Goal: Task Accomplishment & Management: Manage account settings

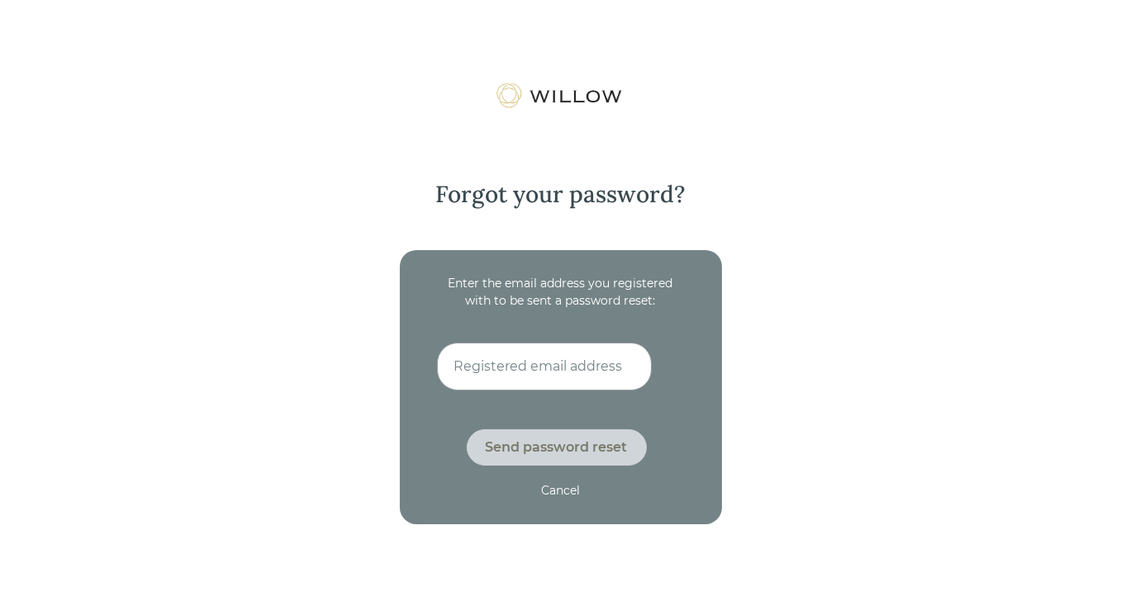
click at [530, 366] on input at bounding box center [544, 367] width 215 height 48
type input "[EMAIL_ADDRESS][DOMAIN_NAME]"
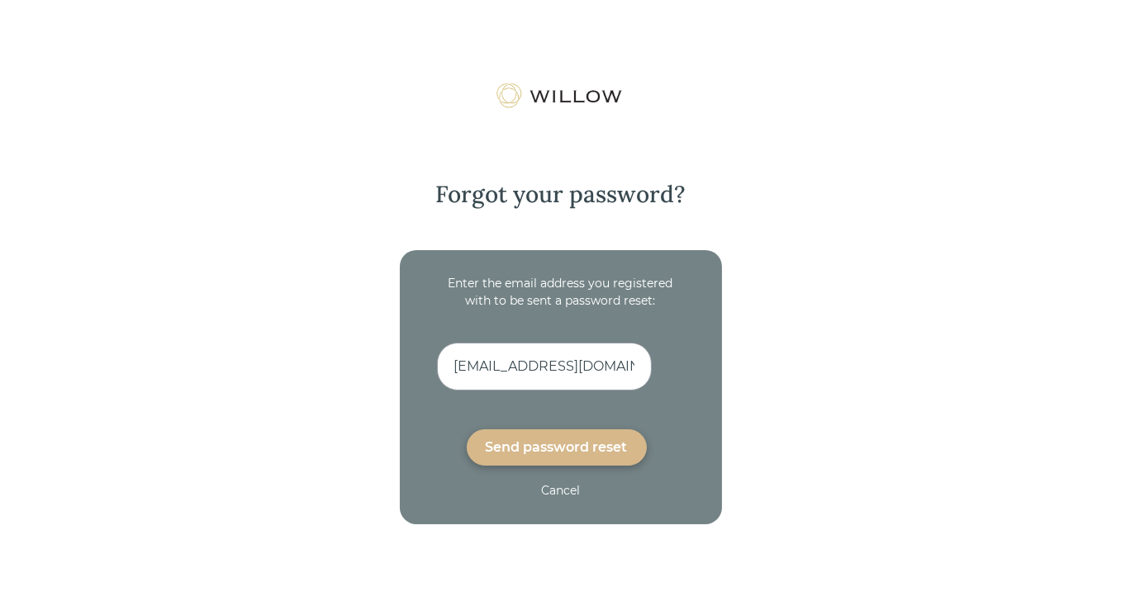
click at [539, 449] on div "Send password reset" at bounding box center [557, 448] width 142 height 20
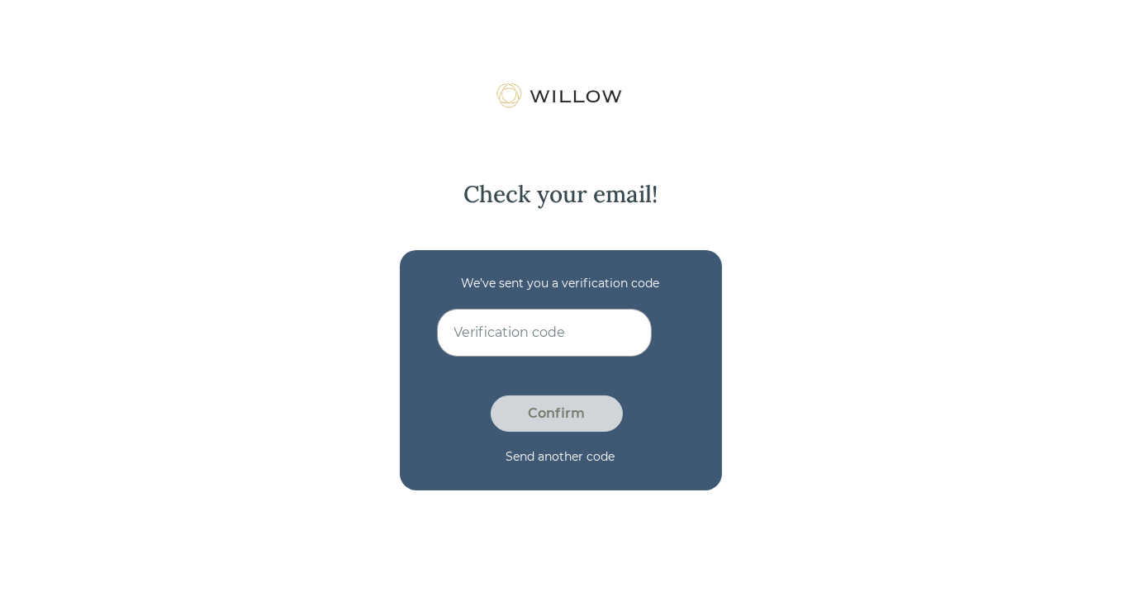
paste input "WWF3DMW2"
click at [487, 340] on input at bounding box center [544, 333] width 215 height 48
type input "WWF3DMW2"
click at [552, 413] on div "Confirm" at bounding box center [557, 414] width 94 height 20
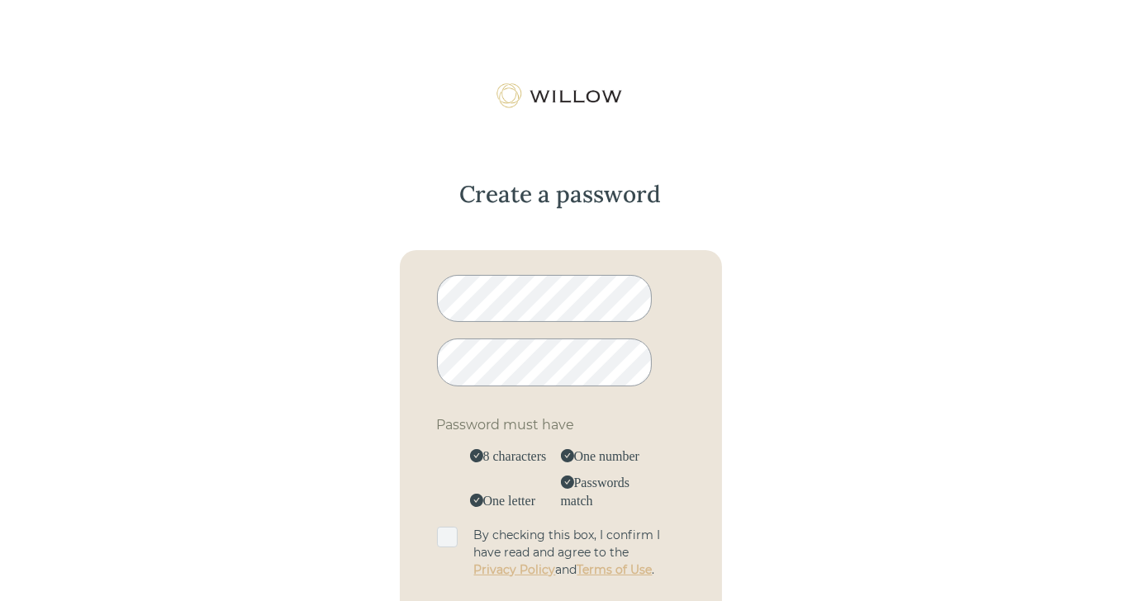
scroll to position [83, 0]
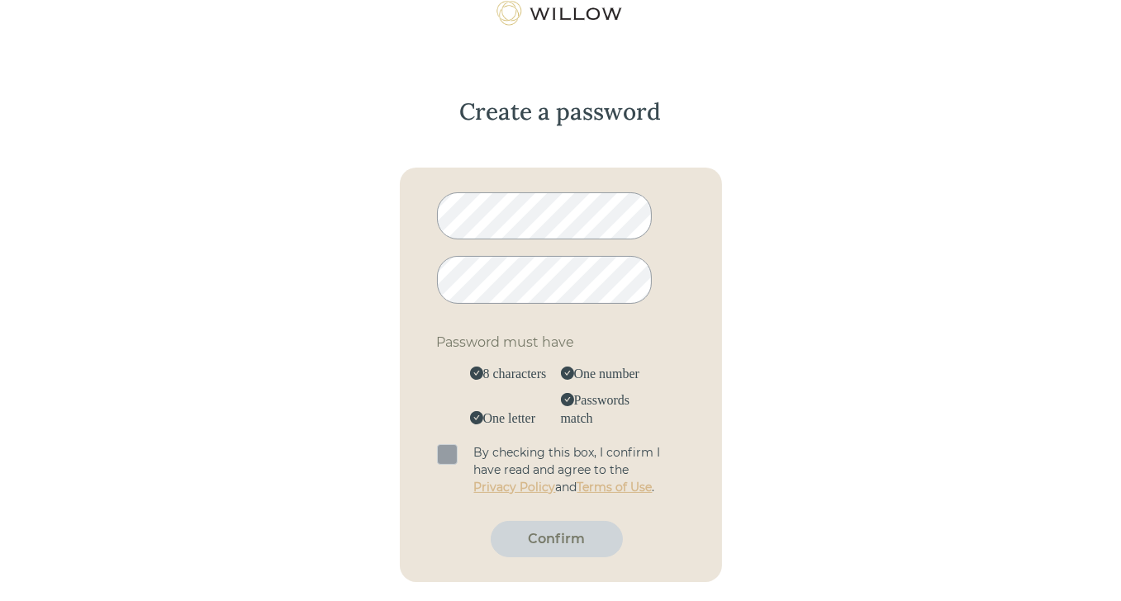
click at [448, 456] on span at bounding box center [447, 454] width 21 height 21
click at [437, 444] on input "checkbox" at bounding box center [437, 444] width 0 height 0
click at [558, 536] on div "Confirm" at bounding box center [557, 540] width 94 height 20
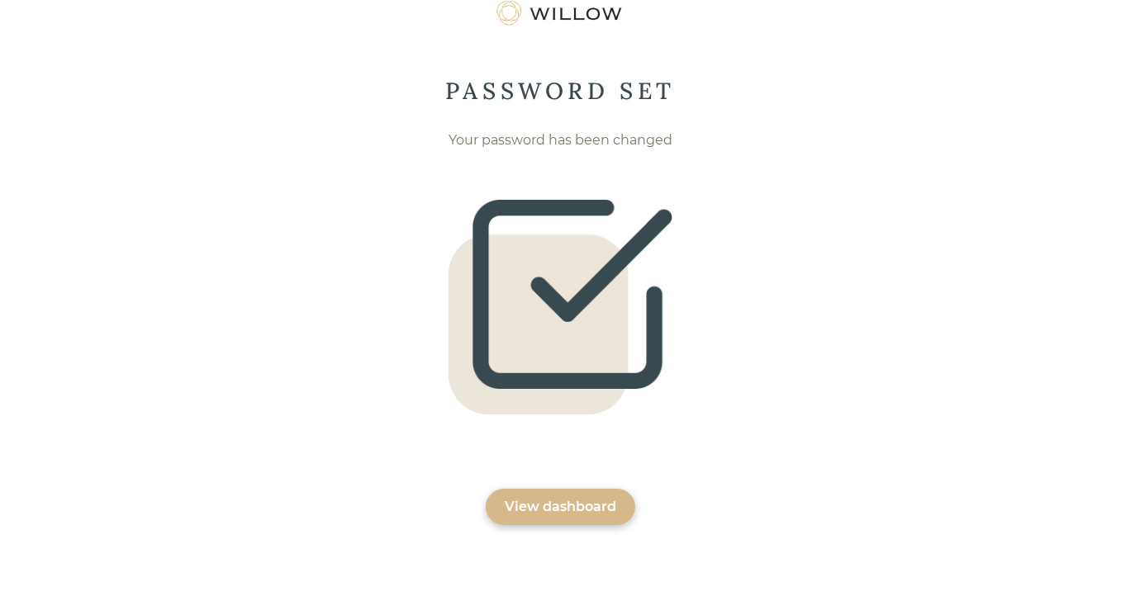
click at [559, 518] on div "View dashboard" at bounding box center [561, 507] width 150 height 36
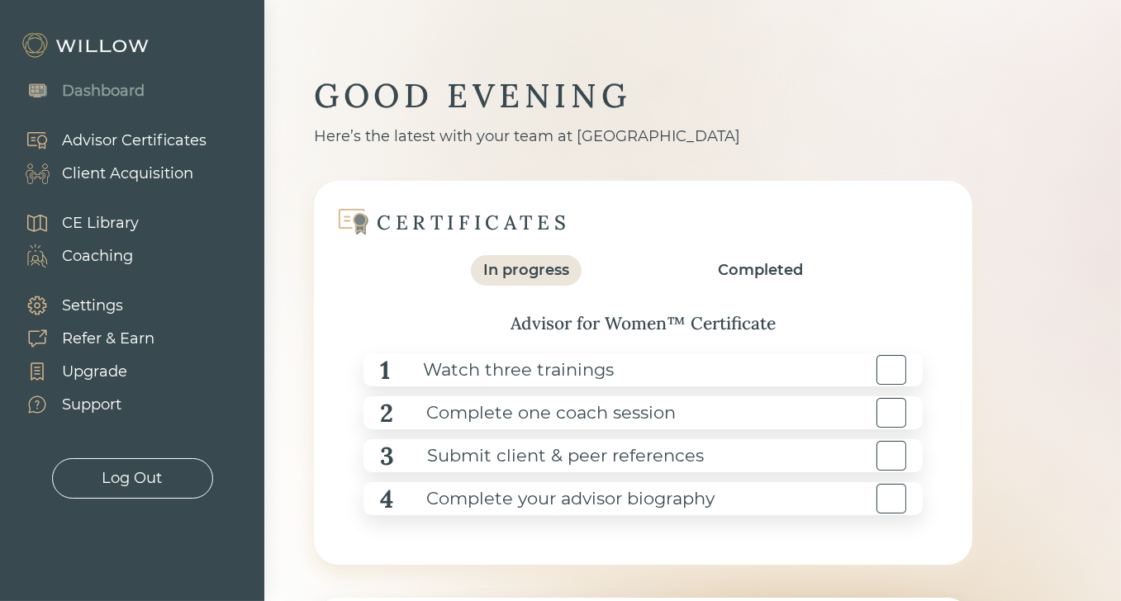
click at [570, 502] on div "Complete your advisor biography" at bounding box center [553, 499] width 321 height 37
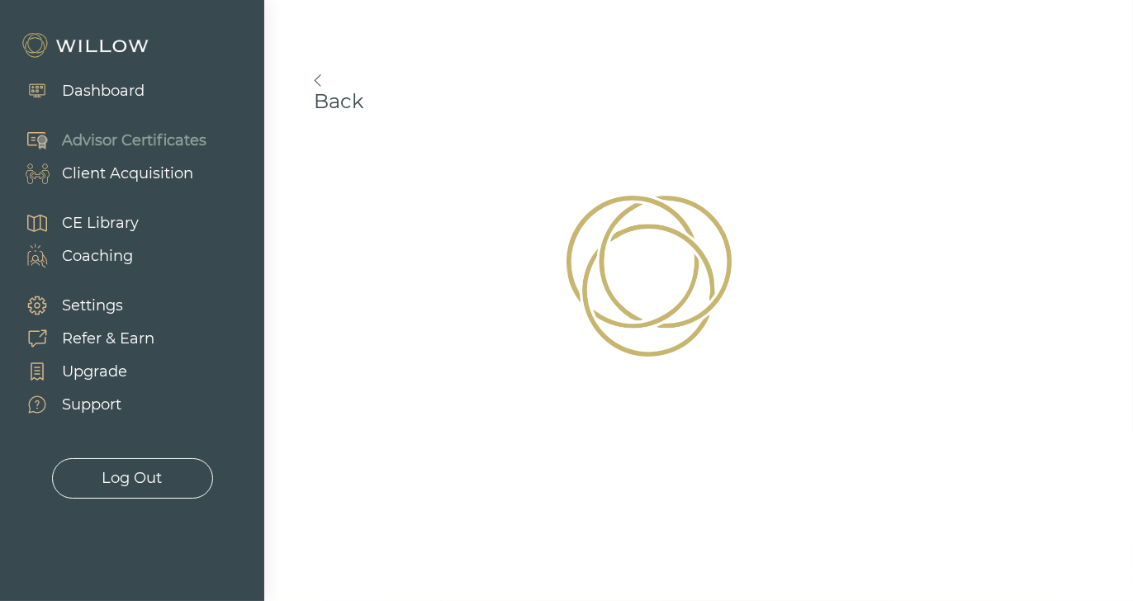
click at [132, 170] on div "Client Acquisition" at bounding box center [127, 174] width 131 height 22
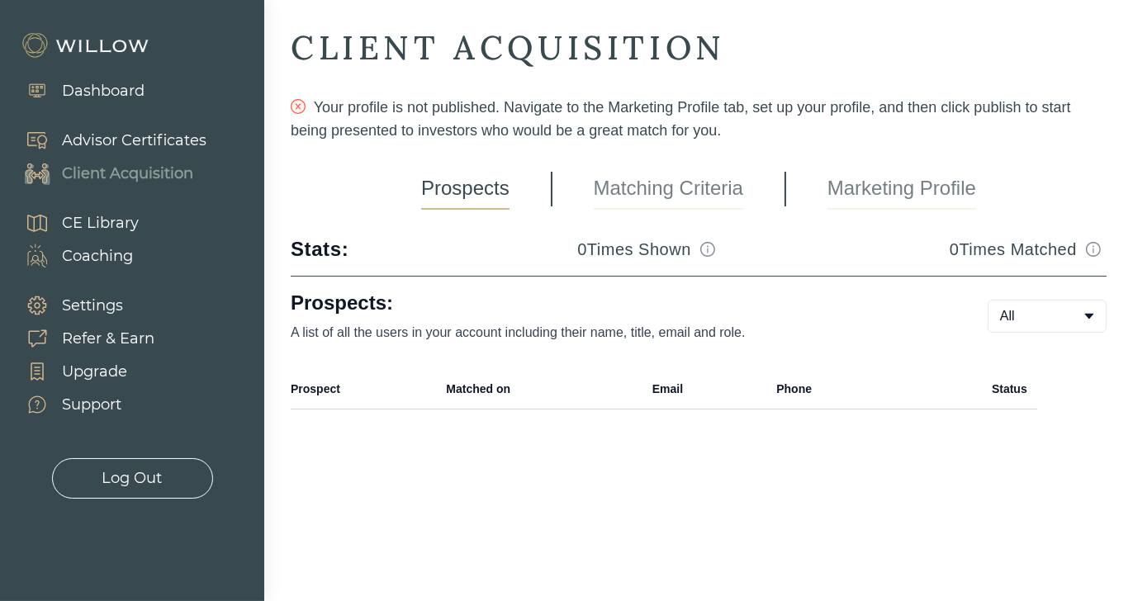
click at [135, 139] on div "Advisor Certificates" at bounding box center [134, 141] width 145 height 22
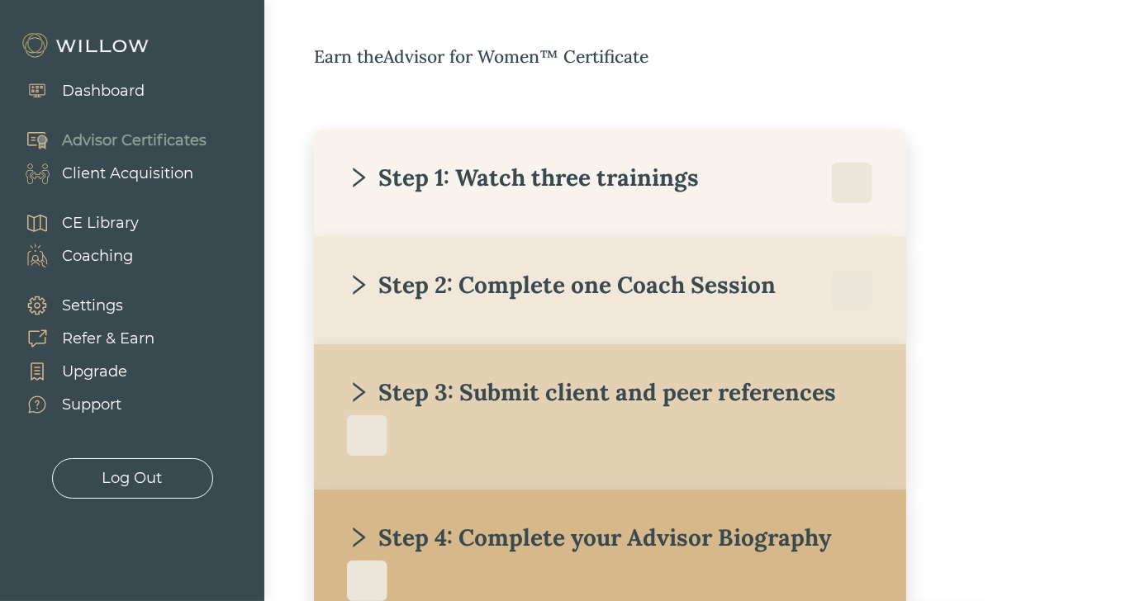
scroll to position [262, 0]
click at [102, 223] on div "CE Library" at bounding box center [100, 223] width 77 height 22
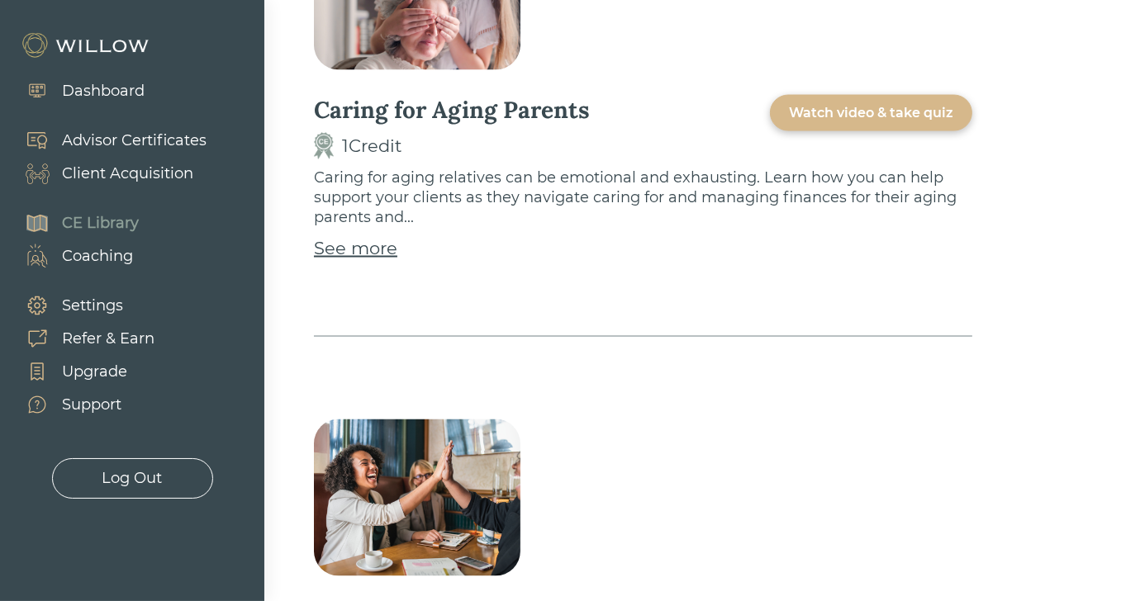
scroll to position [3498, 0]
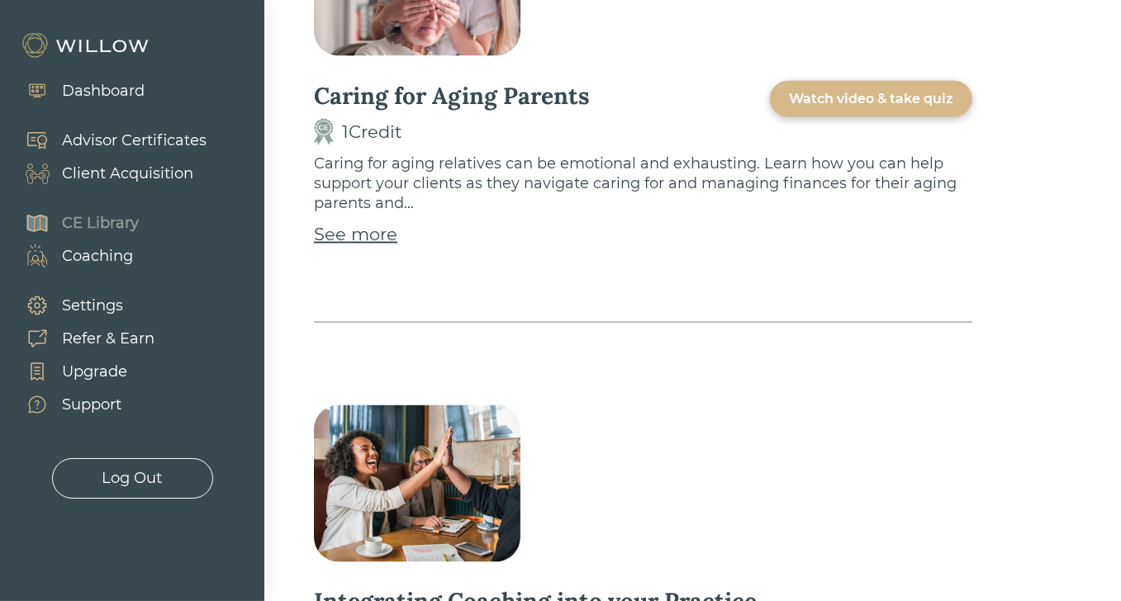
click at [102, 400] on div "Support" at bounding box center [91, 405] width 59 height 22
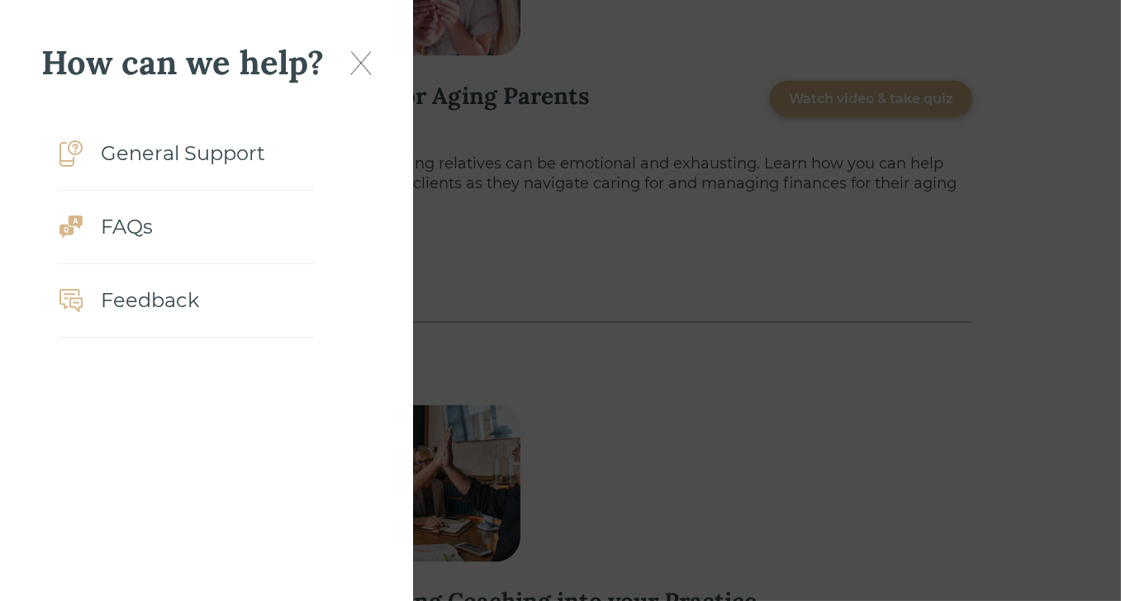
click at [172, 147] on div "General Support" at bounding box center [183, 154] width 164 height 30
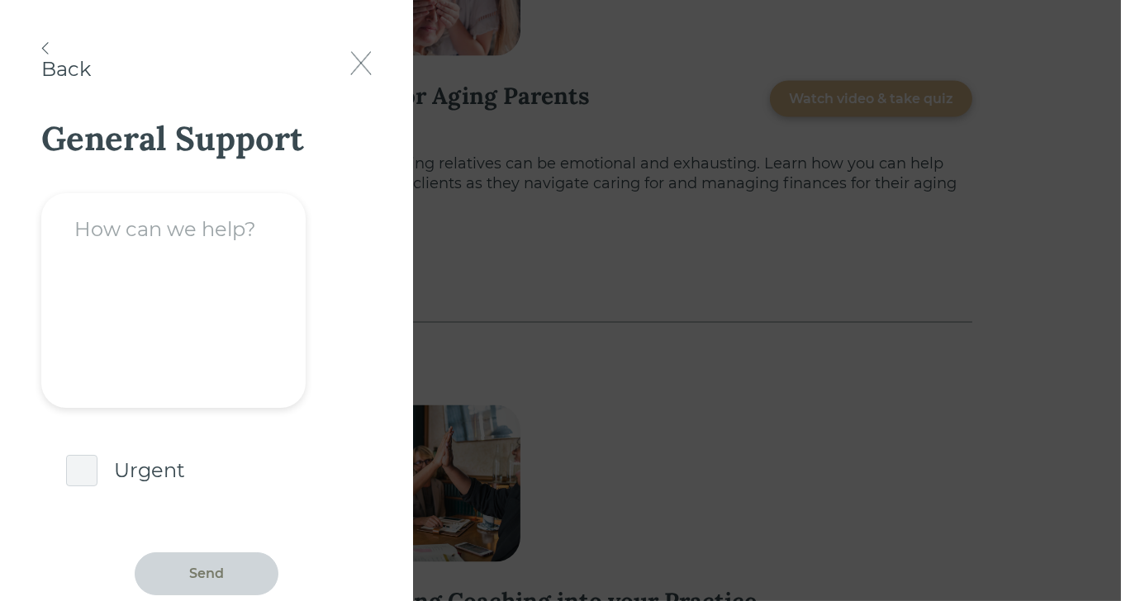
click at [45, 45] on img at bounding box center [44, 48] width 7 height 12
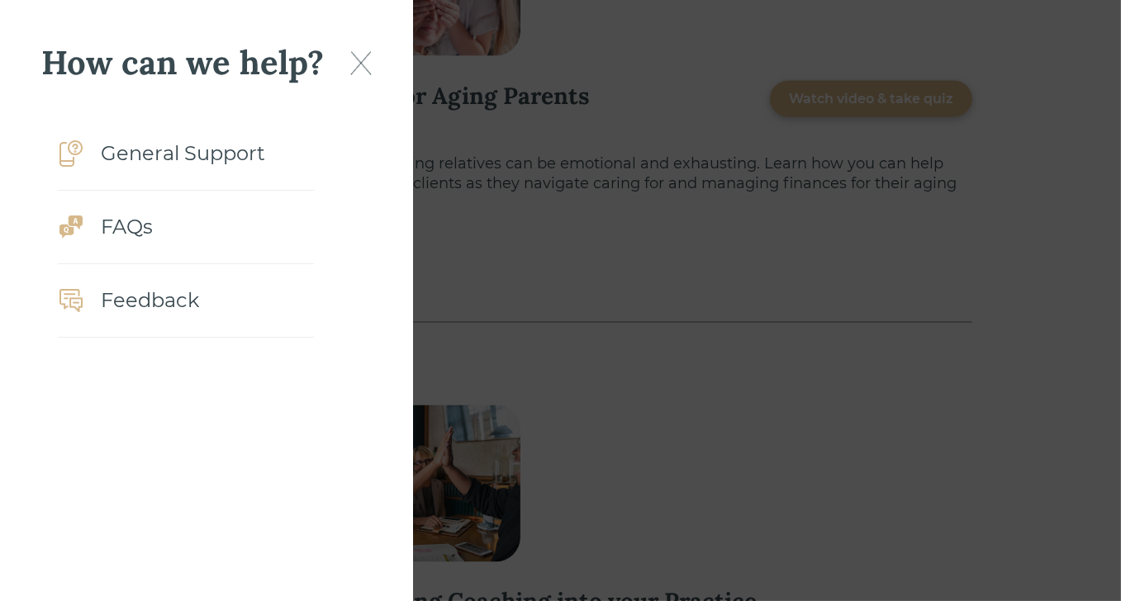
click at [45, 45] on div "How can we help?" at bounding box center [182, 62] width 283 height 43
click at [360, 62] on img at bounding box center [360, 63] width 21 height 24
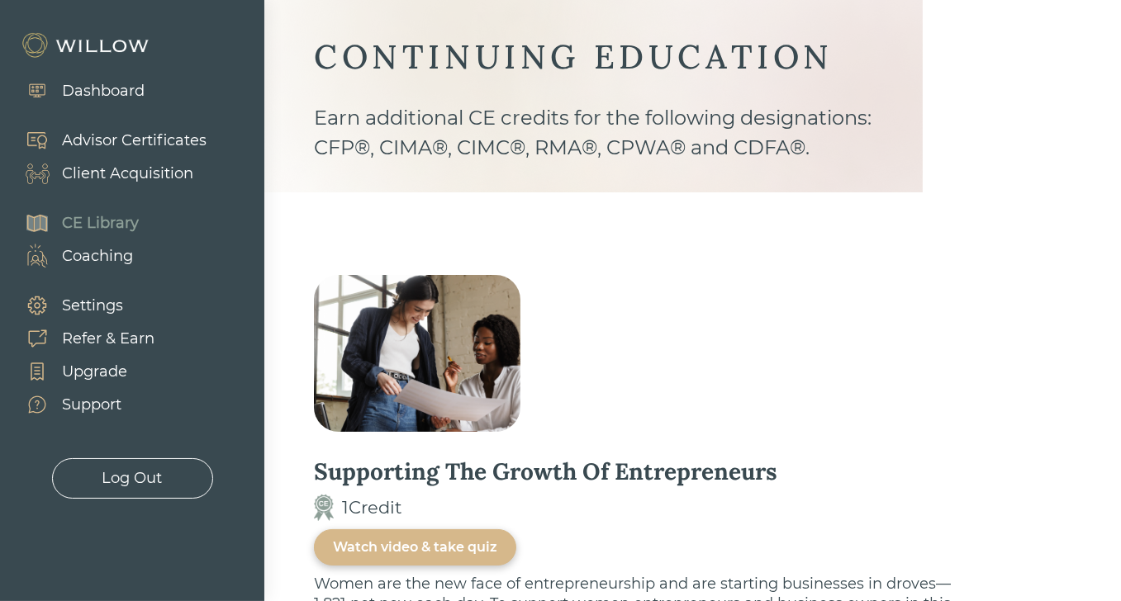
scroll to position [45, 0]
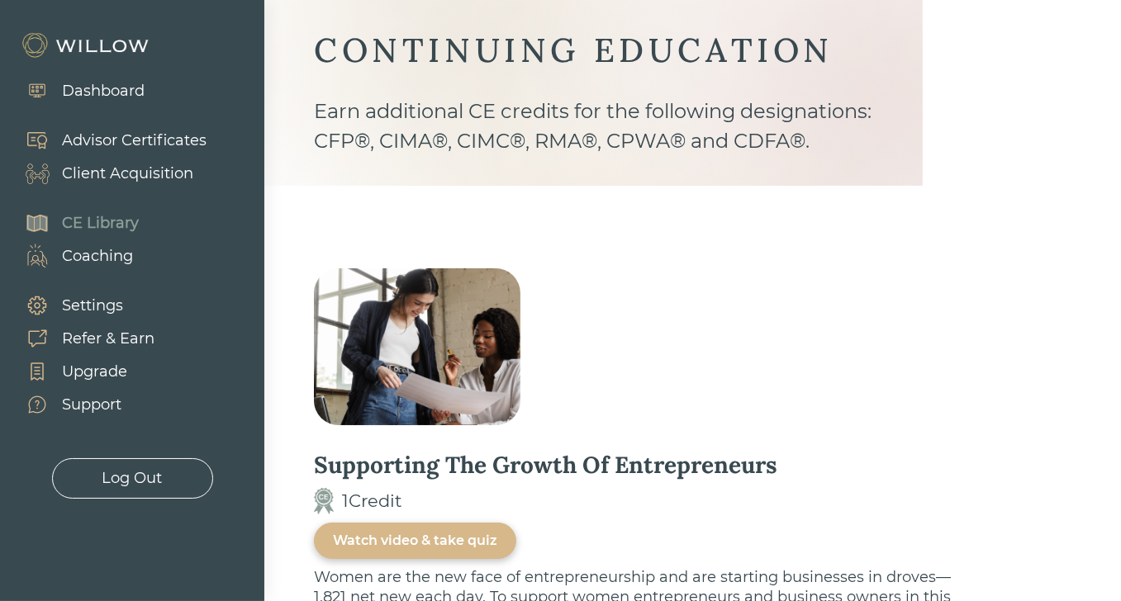
click at [150, 142] on div "Advisor Certificates" at bounding box center [134, 141] width 145 height 22
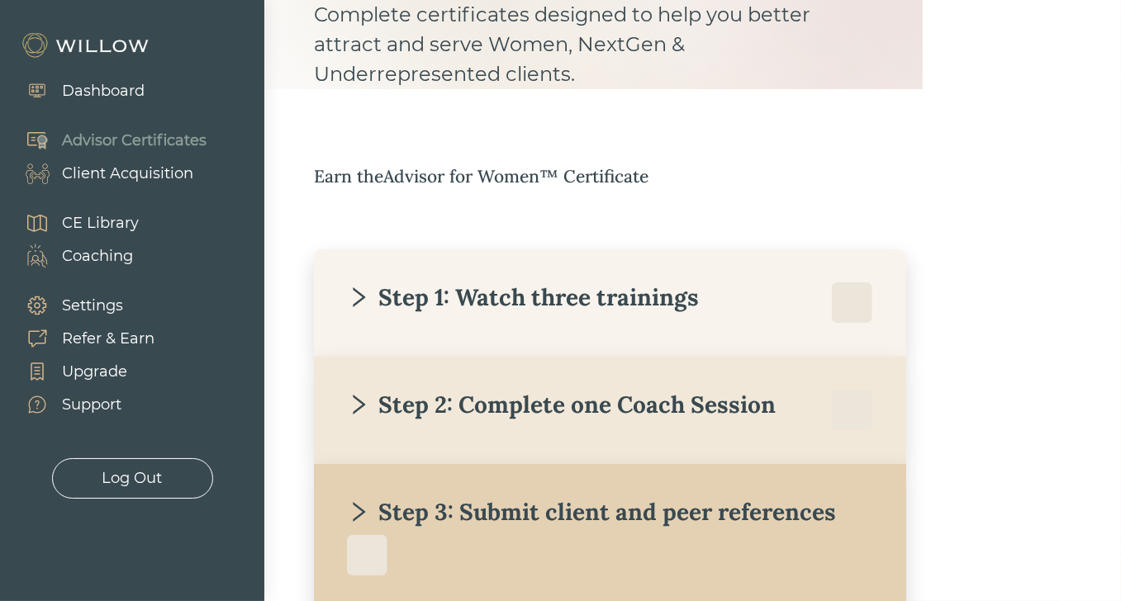
scroll to position [161, 0]
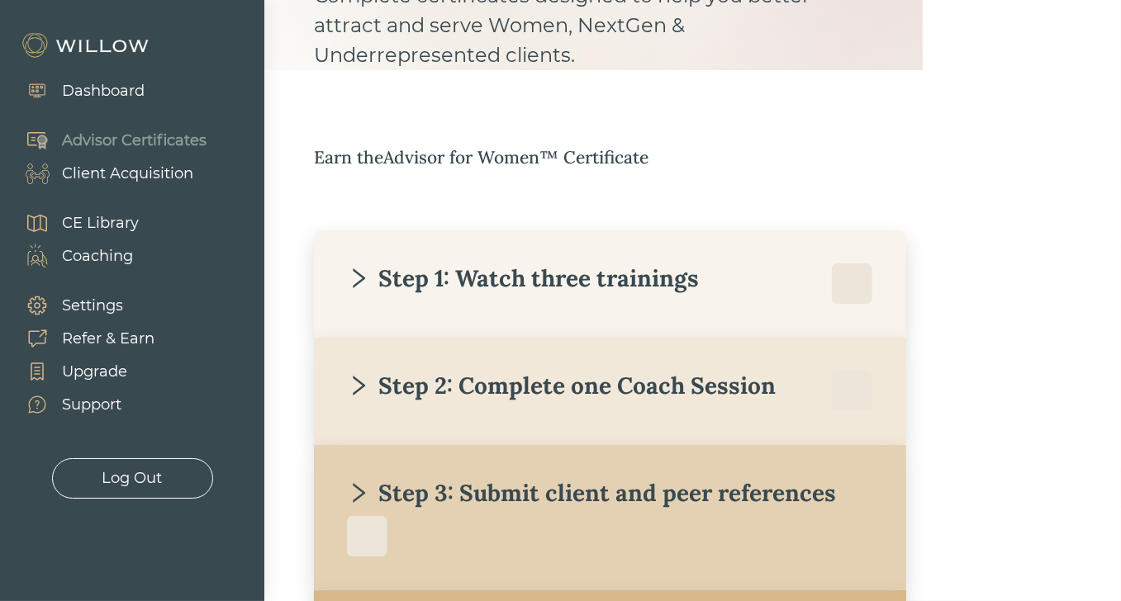
click at [361, 275] on icon "right" at bounding box center [359, 278] width 12 height 20
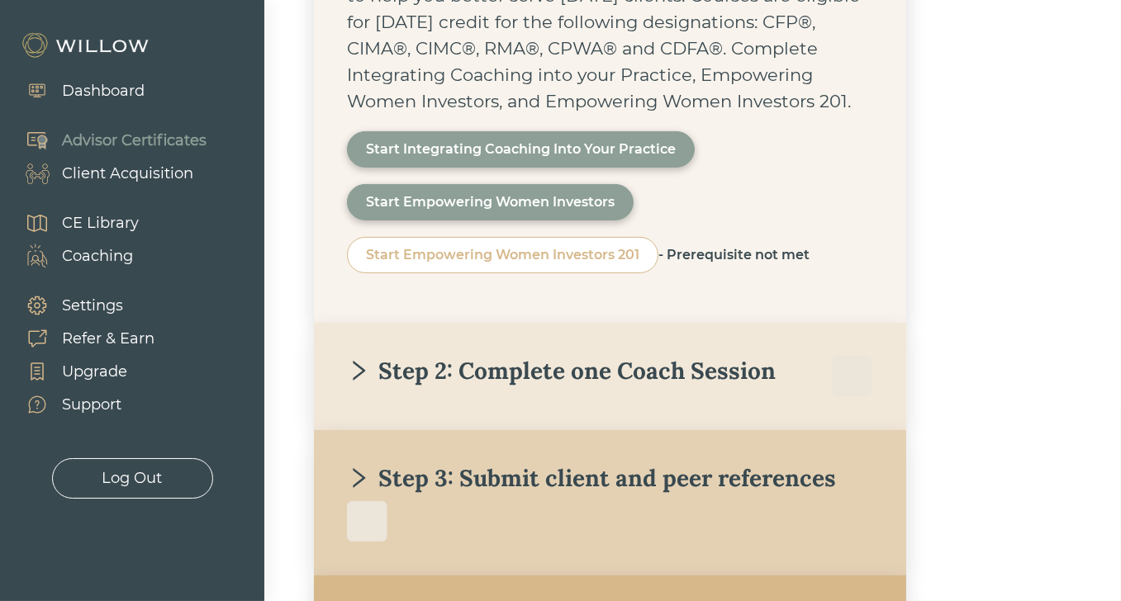
scroll to position [543, 0]
click at [390, 372] on div "Step 2: Complete one Coach Session" at bounding box center [561, 371] width 429 height 30
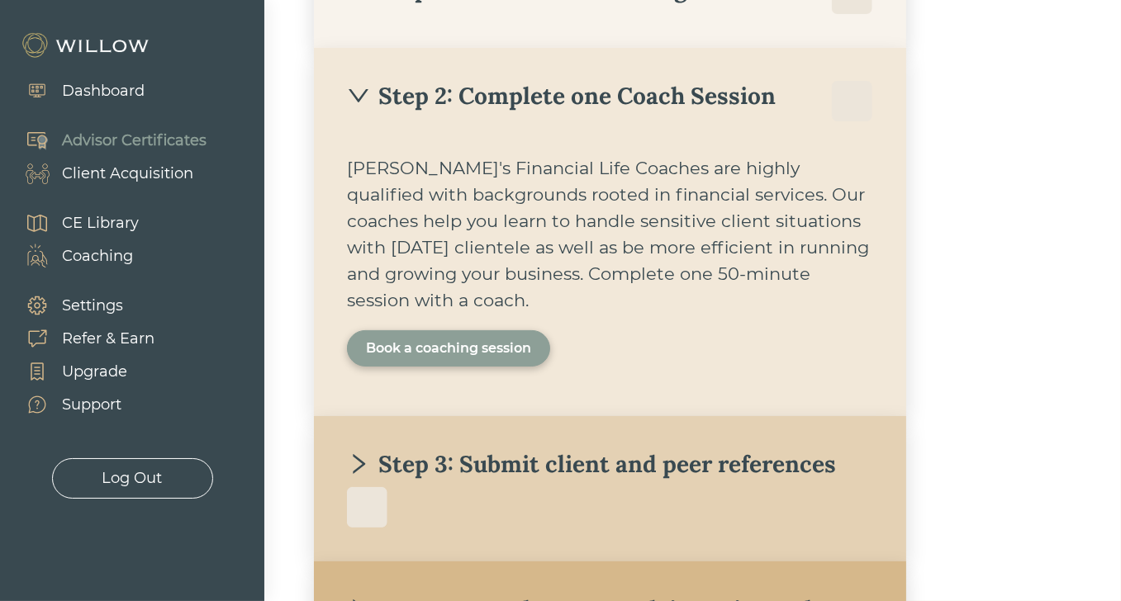
scroll to position [450, 0]
click at [359, 89] on icon "down" at bounding box center [358, 96] width 23 height 23
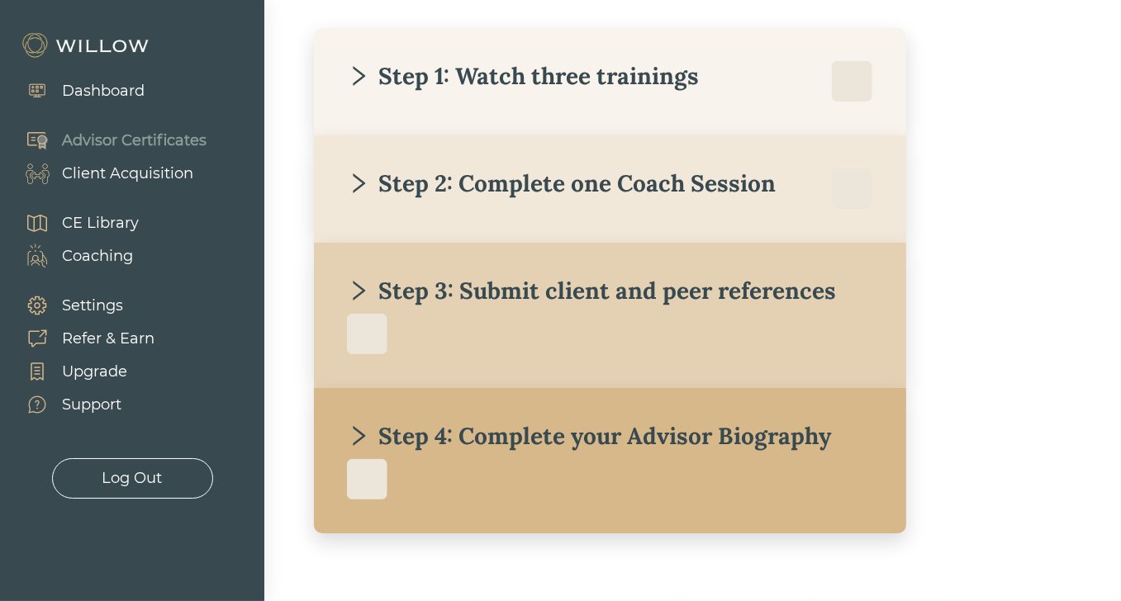
scroll to position [364, 0]
click at [354, 169] on div "Step 2: Complete one Coach Session" at bounding box center [561, 183] width 429 height 30
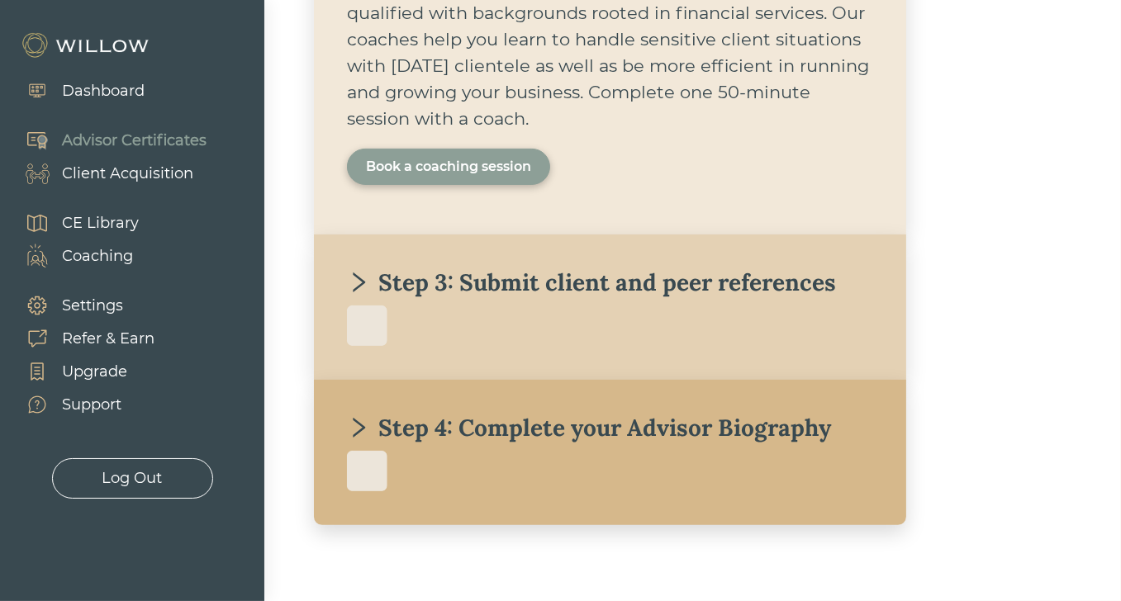
scroll to position [656, 0]
